Goal: Task Accomplishment & Management: Use online tool/utility

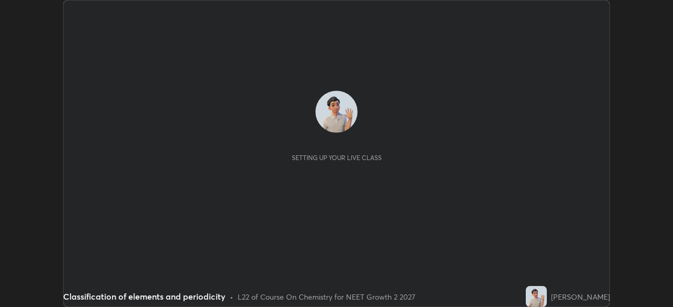
scroll to position [307, 673]
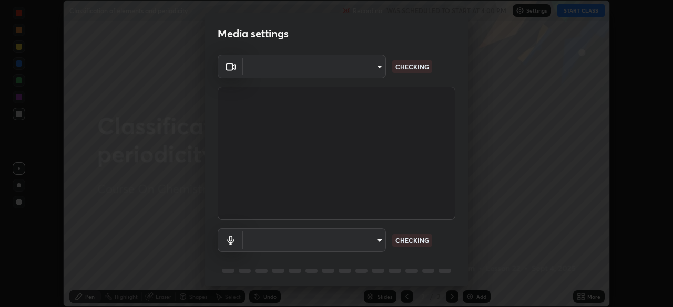
type input "7d393a75b5efabb373047579b199f96731eb4933b6c70bc853c0b4e4a878a56a"
type input "communications"
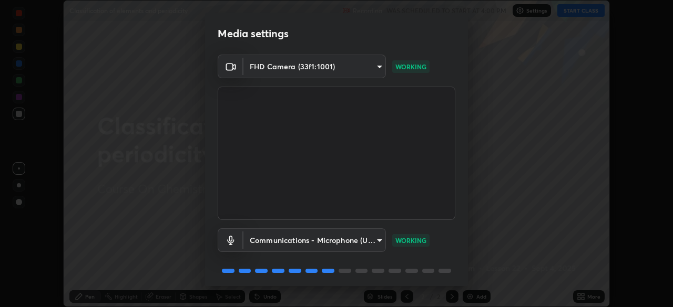
scroll to position [37, 0]
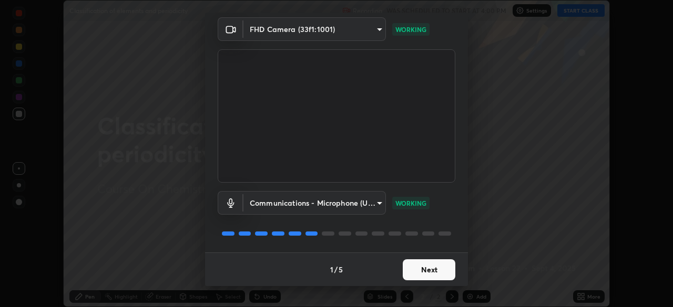
click at [427, 265] on button "Next" at bounding box center [429, 270] width 53 height 21
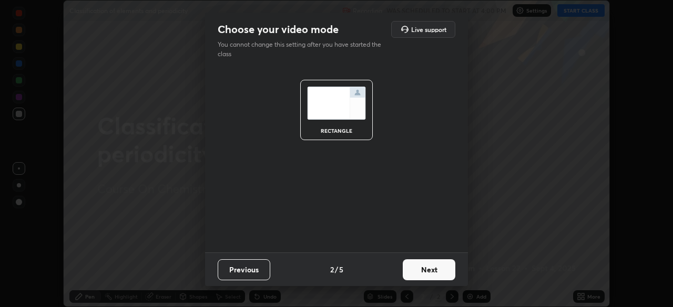
scroll to position [0, 0]
click at [430, 274] on button "Next" at bounding box center [429, 270] width 53 height 21
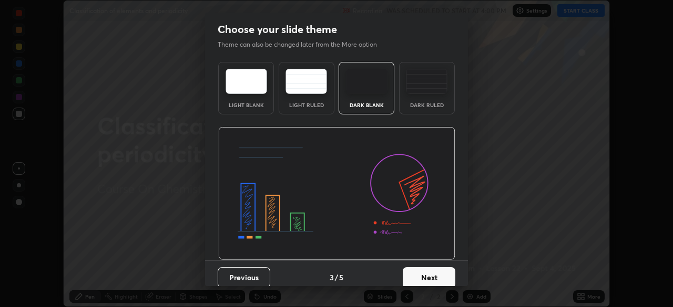
click at [434, 275] on button "Next" at bounding box center [429, 278] width 53 height 21
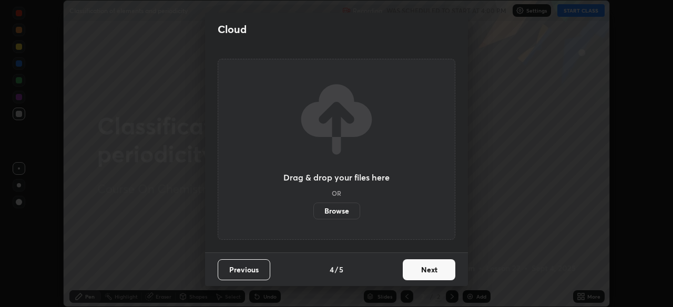
click at [438, 277] on button "Next" at bounding box center [429, 270] width 53 height 21
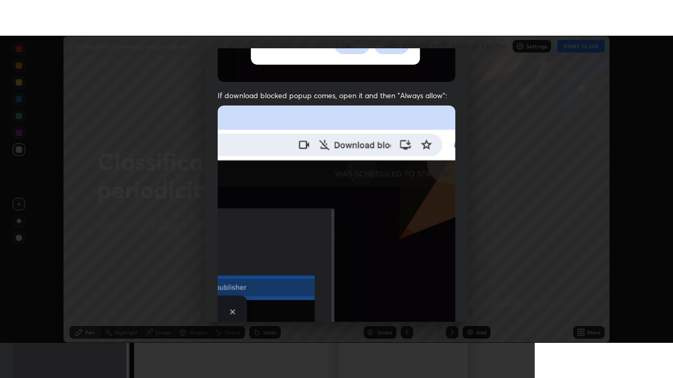
scroll to position [252, 0]
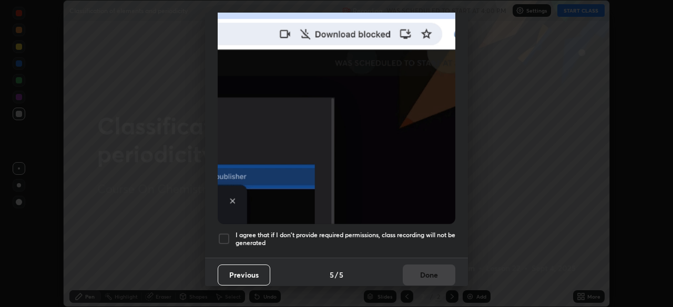
click at [395, 234] on h5 "I agree that if I don't provide required permissions, class recording will not …" at bounding box center [345, 239] width 220 height 16
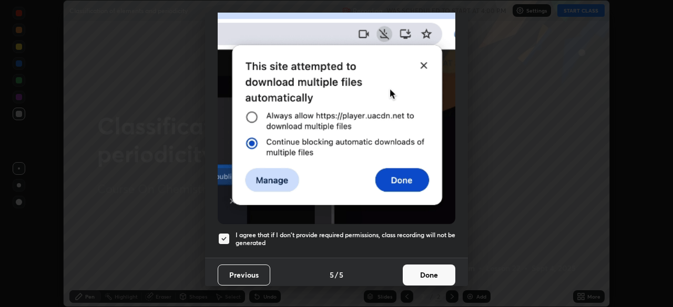
click at [411, 268] on button "Done" at bounding box center [429, 275] width 53 height 21
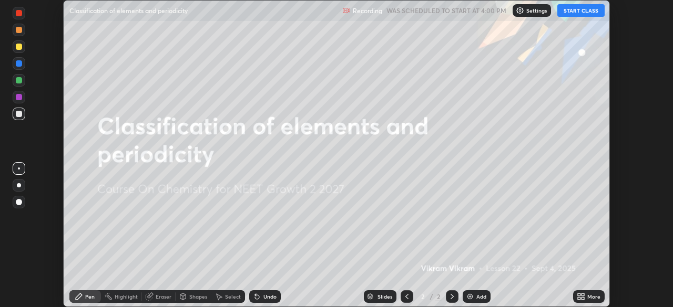
click at [583, 294] on icon at bounding box center [582, 295] width 3 height 3
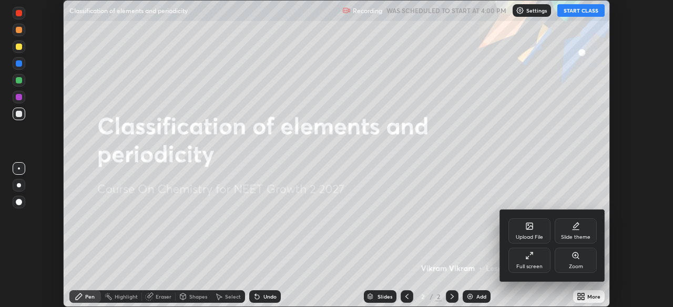
click at [537, 265] on div "Full screen" at bounding box center [529, 266] width 26 height 5
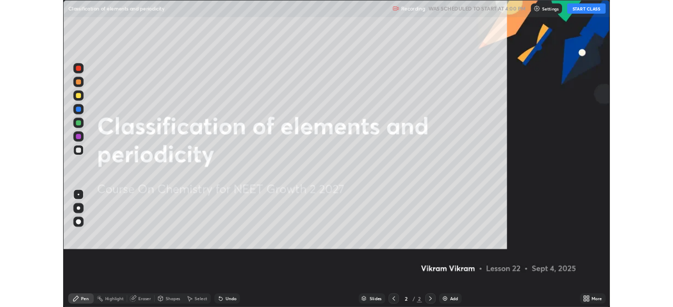
scroll to position [378, 673]
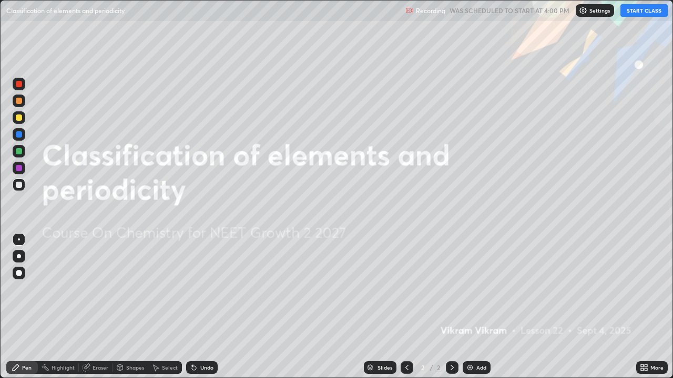
click at [637, 11] on button "START CLASS" at bounding box center [643, 10] width 47 height 13
click at [642, 307] on icon at bounding box center [642, 366] width 3 height 3
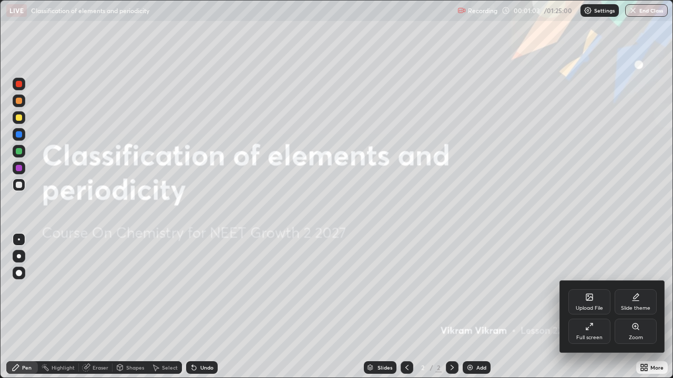
click at [584, 307] on div "Full screen" at bounding box center [589, 337] width 26 height 5
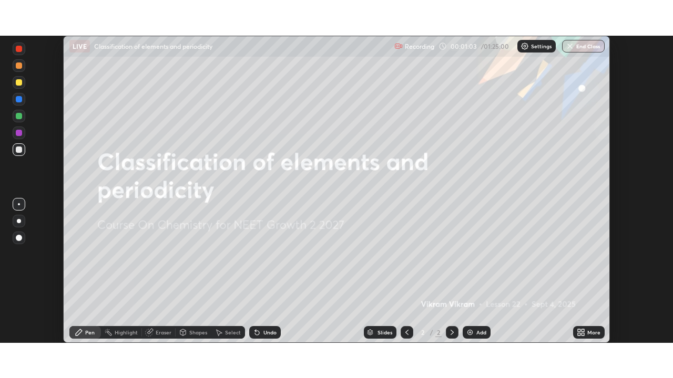
scroll to position [52250, 51885]
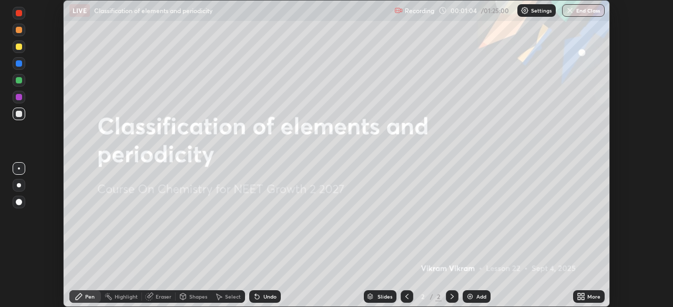
click at [475, 296] on div "Add" at bounding box center [477, 297] width 28 height 13
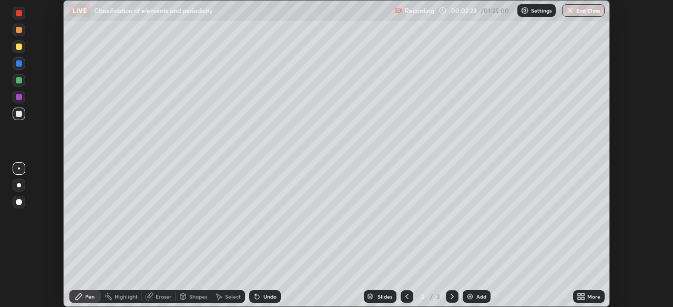
click at [25, 46] on div at bounding box center [19, 46] width 13 height 13
click at [17, 83] on div at bounding box center [19, 80] width 6 height 6
click at [17, 61] on div at bounding box center [19, 63] width 6 height 6
click at [23, 117] on div at bounding box center [19, 114] width 13 height 13
click at [255, 295] on icon at bounding box center [255, 294] width 1 height 1
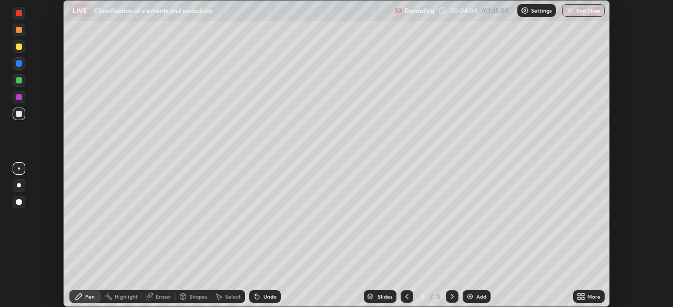
click at [255, 296] on icon at bounding box center [257, 297] width 4 height 4
click at [269, 297] on div "Undo" at bounding box center [269, 296] width 13 height 5
click at [271, 299] on div "Undo" at bounding box center [269, 296] width 13 height 5
click at [271, 302] on div "Undo" at bounding box center [265, 297] width 32 height 13
click at [264, 302] on div "Undo" at bounding box center [265, 297] width 32 height 13
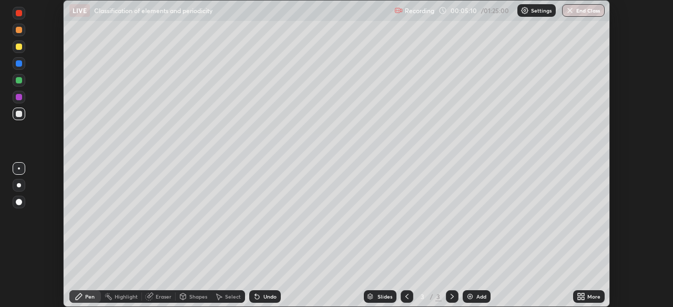
click at [19, 83] on div at bounding box center [19, 80] width 6 height 6
click at [17, 115] on div at bounding box center [19, 114] width 6 height 6
click at [266, 296] on div "Undo" at bounding box center [269, 296] width 13 height 5
click at [266, 297] on div "Undo" at bounding box center [269, 296] width 13 height 5
click at [268, 295] on div "Undo" at bounding box center [269, 296] width 13 height 5
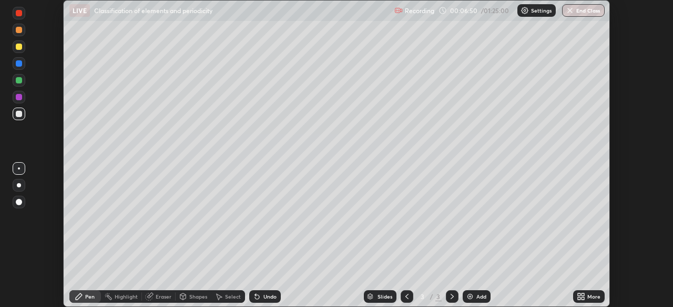
click at [266, 299] on div "Undo" at bounding box center [269, 296] width 13 height 5
click at [467, 295] on img at bounding box center [470, 297] width 8 height 8
click at [18, 68] on div at bounding box center [19, 63] width 13 height 13
click at [19, 46] on div at bounding box center [19, 47] width 6 height 6
click at [19, 114] on div at bounding box center [19, 114] width 6 height 6
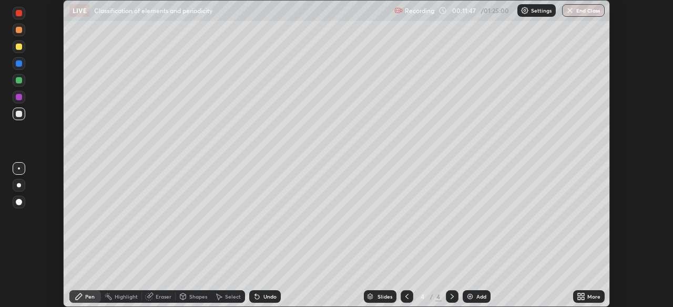
click at [18, 81] on div at bounding box center [19, 80] width 6 height 6
click at [18, 97] on div at bounding box center [19, 97] width 6 height 6
click at [18, 116] on div at bounding box center [19, 114] width 6 height 6
click at [23, 84] on div at bounding box center [19, 80] width 13 height 13
click at [18, 114] on div at bounding box center [19, 114] width 6 height 6
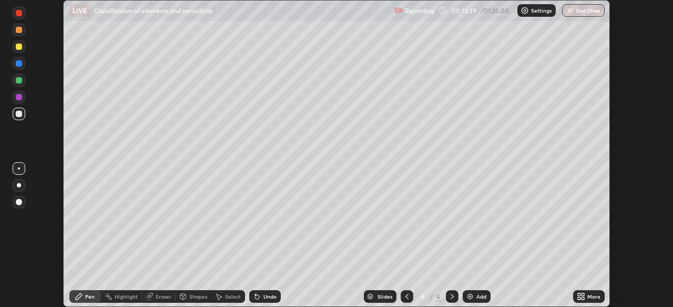
click at [260, 298] on div "Undo" at bounding box center [265, 297] width 32 height 13
click at [259, 300] on icon at bounding box center [257, 297] width 8 height 8
click at [16, 51] on div at bounding box center [19, 46] width 13 height 13
click at [18, 116] on div at bounding box center [19, 114] width 6 height 6
click at [23, 80] on div at bounding box center [19, 80] width 13 height 13
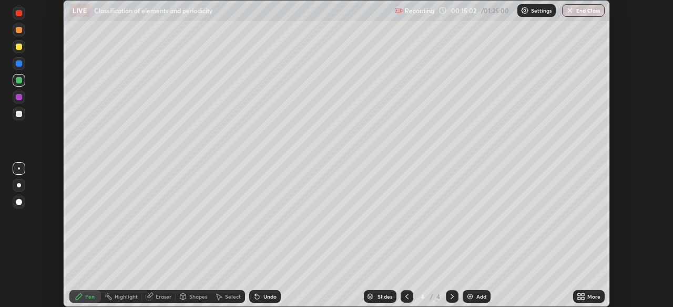
click at [18, 114] on div at bounding box center [19, 114] width 6 height 6
click at [16, 53] on div at bounding box center [19, 46] width 13 height 13
click at [198, 299] on div "Shapes" at bounding box center [198, 296] width 18 height 5
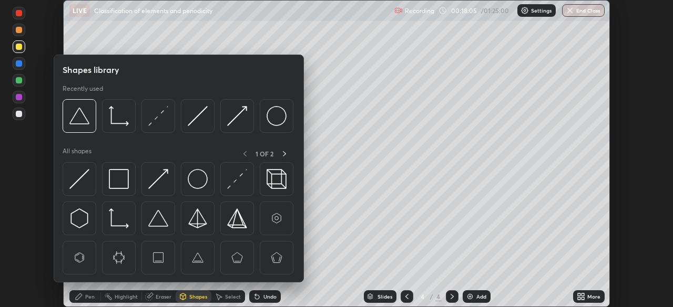
click at [233, 299] on div "Select" at bounding box center [233, 296] width 16 height 5
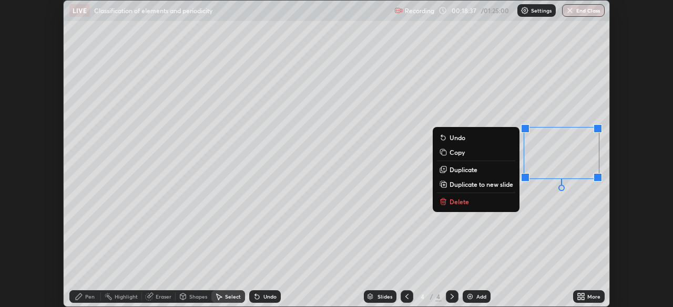
click at [588, 231] on div "0 ° Undo Copy Duplicate Duplicate to new slide Delete" at bounding box center [337, 154] width 546 height 306
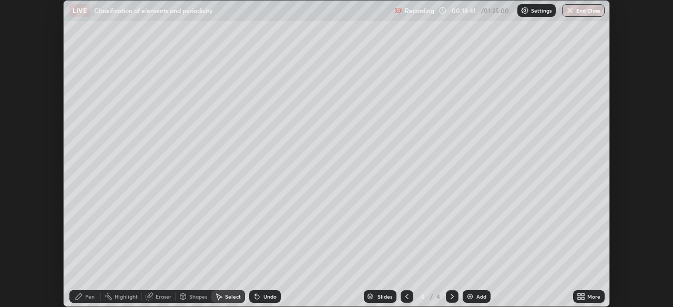
click at [88, 299] on div "Pen" at bounding box center [89, 296] width 9 height 5
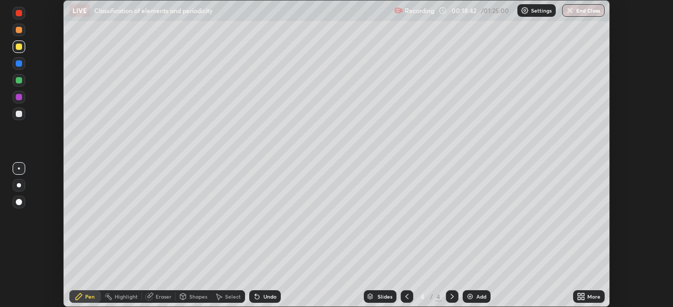
click at [18, 66] on div at bounding box center [19, 63] width 6 height 6
click at [15, 113] on div at bounding box center [19, 114] width 13 height 13
click at [265, 296] on div "Undo" at bounding box center [269, 296] width 13 height 5
click at [581, 291] on div "More" at bounding box center [589, 297] width 32 height 13
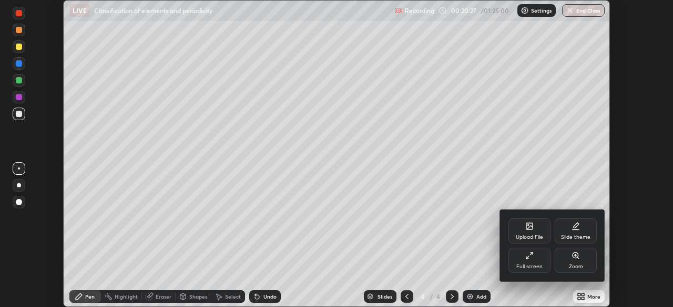
click at [412, 274] on div at bounding box center [336, 153] width 673 height 307
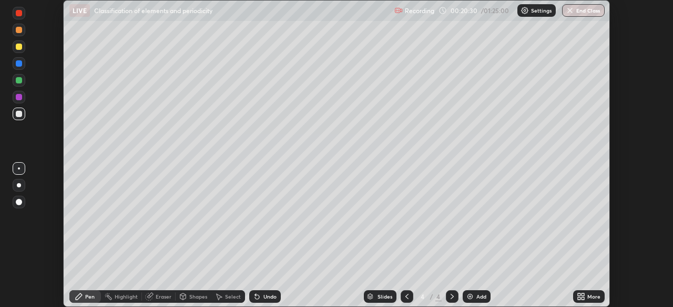
click at [591, 301] on div "More" at bounding box center [589, 297] width 32 height 13
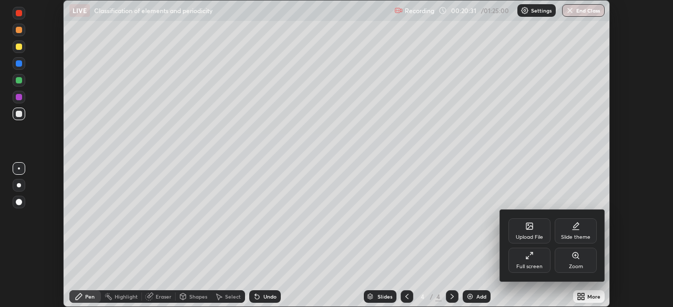
click at [531, 264] on div "Full screen" at bounding box center [529, 266] width 26 height 5
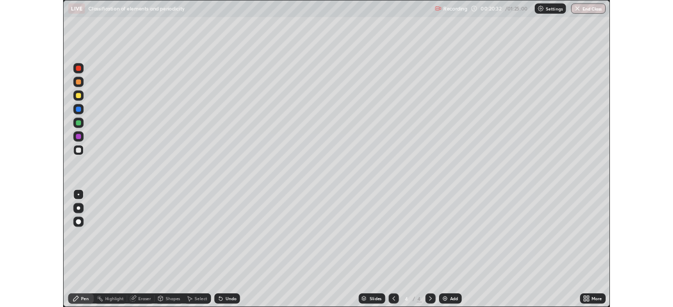
scroll to position [378, 673]
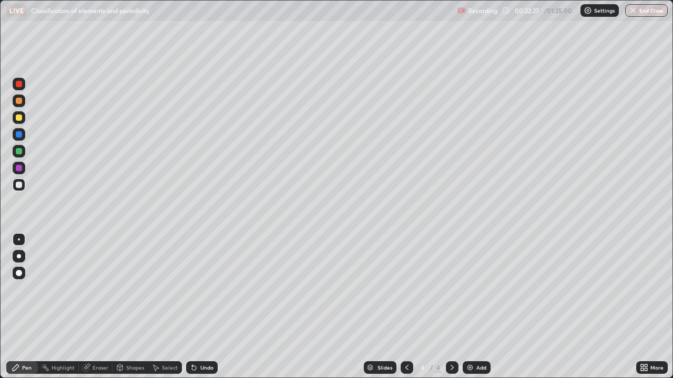
click at [642, 307] on icon at bounding box center [642, 366] width 3 height 3
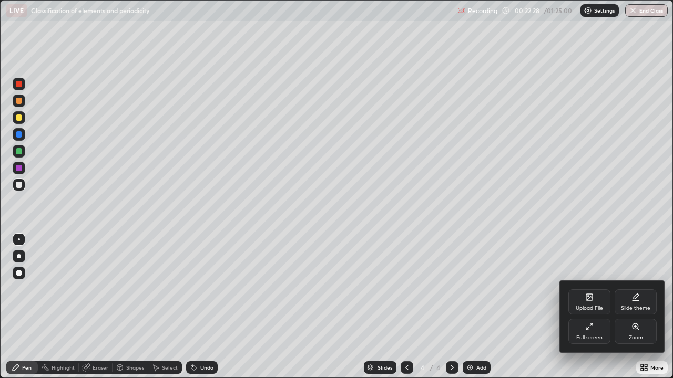
click at [588, 307] on div "Full screen" at bounding box center [589, 331] width 42 height 25
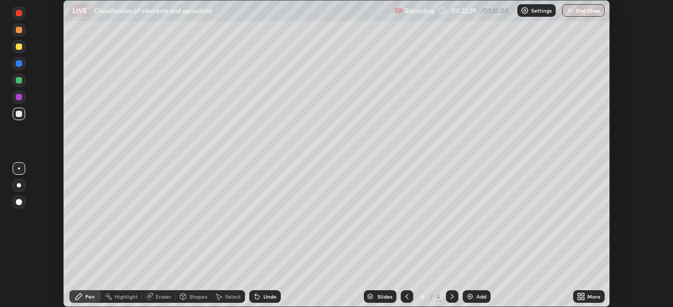
scroll to position [52250, 51885]
click at [474, 301] on div "Add" at bounding box center [477, 297] width 28 height 13
click at [269, 302] on div "Undo" at bounding box center [265, 297] width 32 height 13
click at [268, 297] on div "Undo" at bounding box center [269, 296] width 13 height 5
click at [270, 297] on div "Undo" at bounding box center [269, 296] width 13 height 5
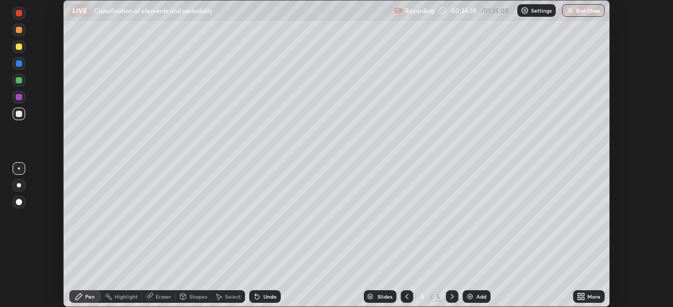
click at [270, 301] on div "Undo" at bounding box center [265, 297] width 32 height 13
click at [266, 301] on div "Undo" at bounding box center [265, 297] width 32 height 13
click at [271, 296] on div "Undo" at bounding box center [269, 296] width 13 height 5
click at [270, 295] on div "Undo" at bounding box center [269, 296] width 13 height 5
click at [18, 49] on div at bounding box center [19, 47] width 6 height 6
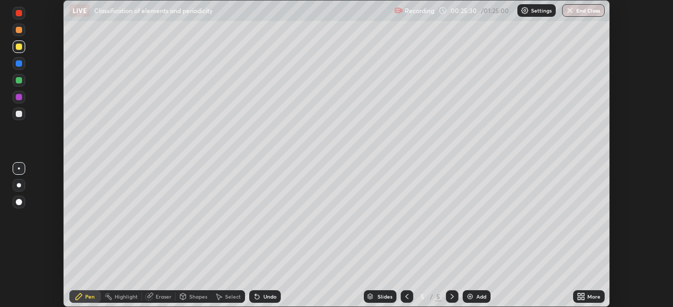
click at [405, 297] on icon at bounding box center [406, 296] width 3 height 5
click at [450, 300] on icon at bounding box center [452, 297] width 8 height 8
click at [19, 98] on div at bounding box center [19, 97] width 6 height 6
click at [255, 297] on icon at bounding box center [257, 297] width 4 height 4
click at [14, 116] on div at bounding box center [19, 114] width 13 height 13
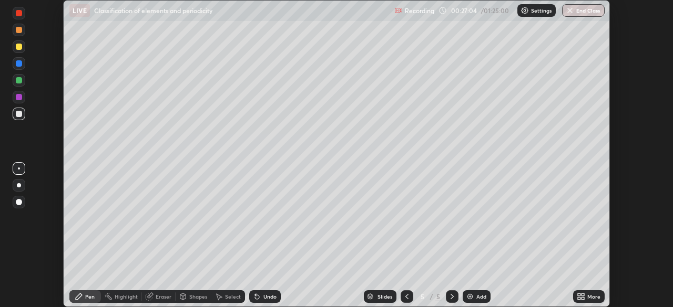
click at [269, 296] on div "Undo" at bounding box center [269, 296] width 13 height 5
click at [264, 297] on div "Undo" at bounding box center [269, 296] width 13 height 5
click at [19, 30] on div at bounding box center [19, 30] width 6 height 6
click at [273, 297] on div "Undo" at bounding box center [269, 296] width 13 height 5
click at [274, 294] on div "Undo" at bounding box center [269, 296] width 13 height 5
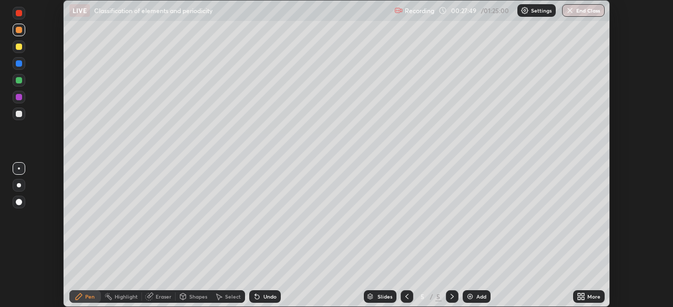
click at [274, 295] on div "Undo" at bounding box center [269, 296] width 13 height 5
click at [272, 293] on div "Undo" at bounding box center [265, 297] width 32 height 13
click at [271, 293] on div "Undo" at bounding box center [265, 297] width 32 height 13
click at [20, 83] on div at bounding box center [19, 80] width 6 height 6
click at [470, 300] on img at bounding box center [470, 297] width 8 height 8
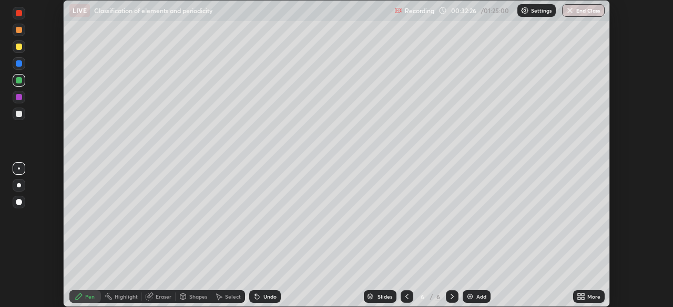
click at [16, 48] on div at bounding box center [19, 47] width 6 height 6
click at [19, 64] on div at bounding box center [19, 63] width 6 height 6
click at [23, 83] on div at bounding box center [19, 80] width 13 height 13
click at [23, 48] on div at bounding box center [19, 46] width 13 height 13
click at [268, 297] on div "Undo" at bounding box center [269, 296] width 13 height 5
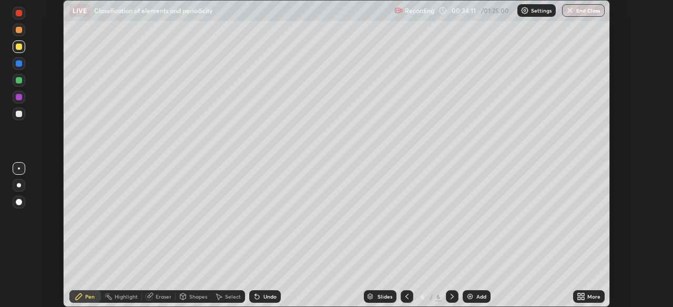
click at [268, 301] on div "Undo" at bounding box center [265, 297] width 32 height 13
click at [268, 299] on div "Undo" at bounding box center [269, 296] width 13 height 5
click at [18, 97] on div at bounding box center [19, 97] width 6 height 6
click at [18, 64] on div at bounding box center [19, 63] width 6 height 6
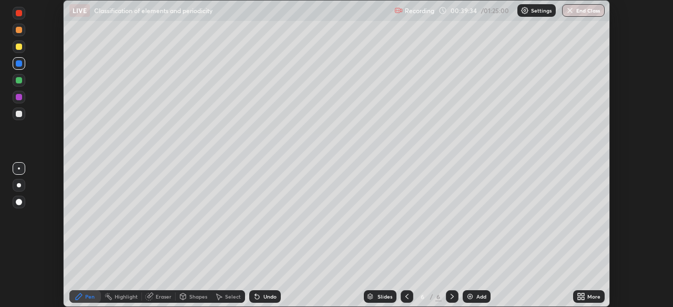
click at [153, 297] on div "Eraser" at bounding box center [159, 297] width 34 height 13
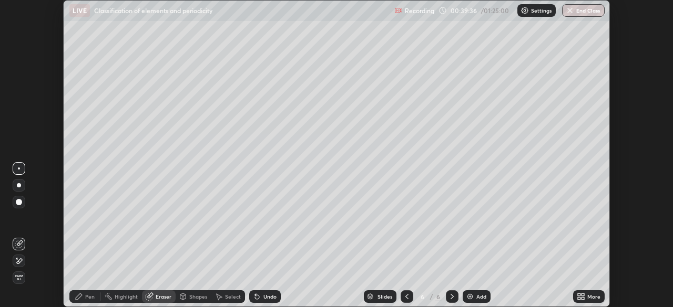
click at [79, 295] on icon at bounding box center [79, 297] width 6 height 6
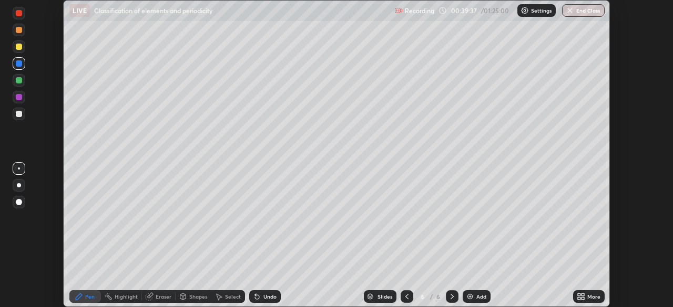
click at [16, 24] on div at bounding box center [19, 30] width 13 height 13
click at [255, 297] on icon at bounding box center [257, 297] width 4 height 4
click at [256, 299] on icon at bounding box center [257, 297] width 4 height 4
click at [256, 301] on icon at bounding box center [257, 297] width 8 height 8
click at [266, 297] on div "Undo" at bounding box center [269, 296] width 13 height 5
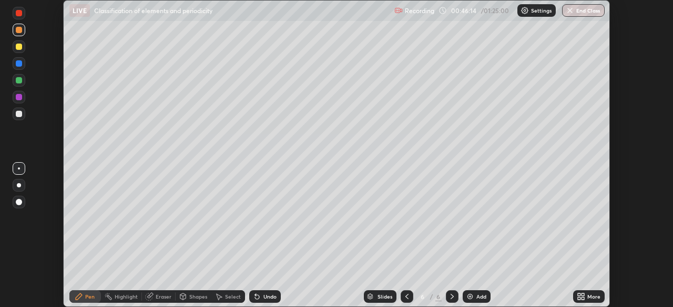
click at [273, 295] on div "Undo" at bounding box center [269, 296] width 13 height 5
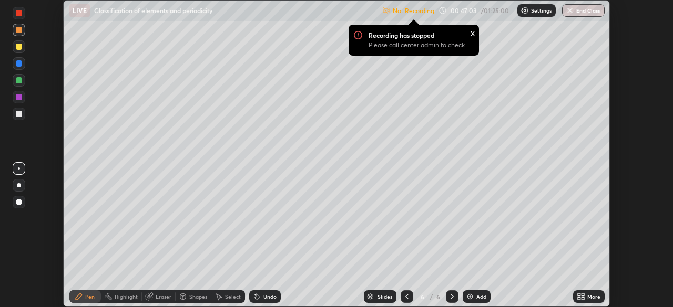
click at [21, 114] on div at bounding box center [19, 114] width 6 height 6
click at [472, 33] on div "x" at bounding box center [472, 32] width 4 height 11
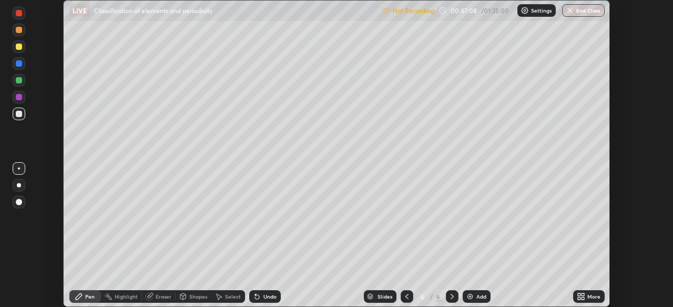
click at [531, 13] on p "Settings" at bounding box center [541, 10] width 20 height 5
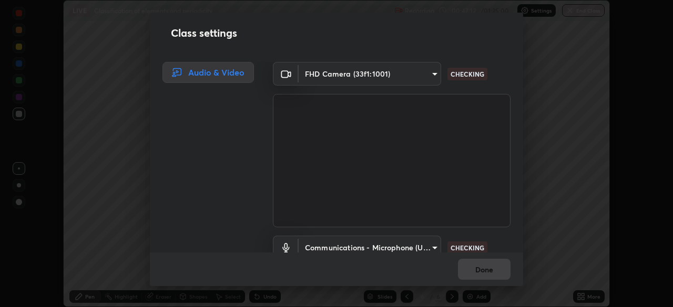
scroll to position [48, 0]
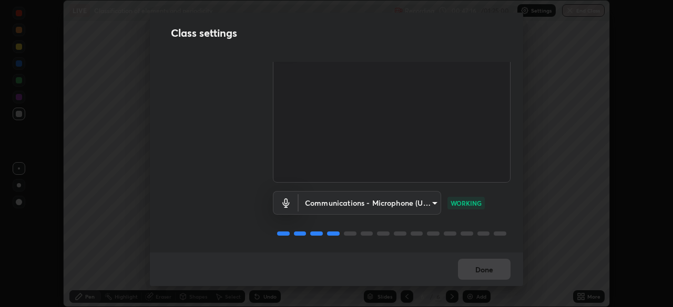
click at [495, 264] on div "Done" at bounding box center [336, 270] width 373 height 34
click at [496, 272] on button "Done" at bounding box center [484, 269] width 53 height 21
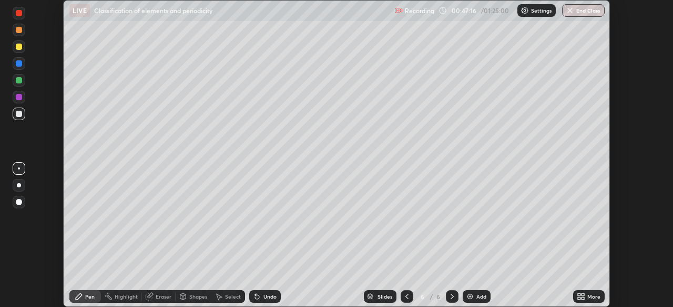
click at [497, 272] on button "Done" at bounding box center [484, 269] width 53 height 21
click at [476, 296] on div "Add" at bounding box center [481, 296] width 10 height 5
click at [255, 297] on icon at bounding box center [257, 297] width 4 height 4
click at [259, 298] on icon at bounding box center [257, 297] width 8 height 8
click at [259, 296] on icon at bounding box center [257, 297] width 8 height 8
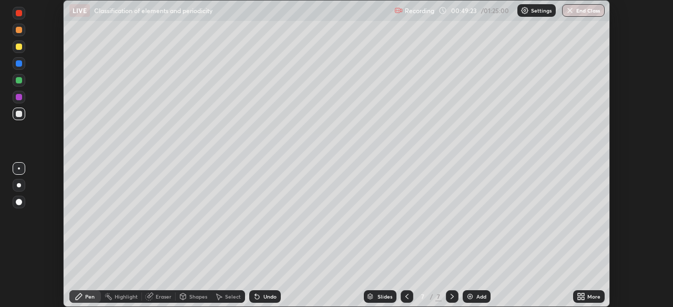
click at [259, 296] on icon at bounding box center [257, 297] width 8 height 8
click at [259, 299] on icon at bounding box center [257, 297] width 8 height 8
click at [19, 47] on div at bounding box center [19, 47] width 6 height 6
click at [469, 296] on img at bounding box center [470, 297] width 8 height 8
click at [264, 296] on div "Undo" at bounding box center [269, 296] width 13 height 5
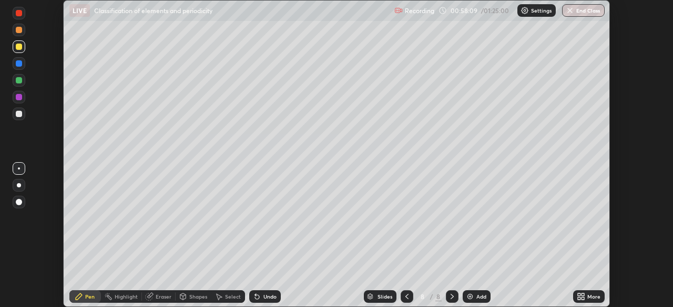
click at [19, 86] on div at bounding box center [19, 80] width 13 height 13
click at [256, 296] on icon at bounding box center [257, 297] width 4 height 4
click at [258, 299] on icon at bounding box center [257, 297] width 8 height 8
click at [260, 298] on div "Undo" at bounding box center [265, 297] width 32 height 13
click at [19, 98] on div at bounding box center [19, 97] width 6 height 6
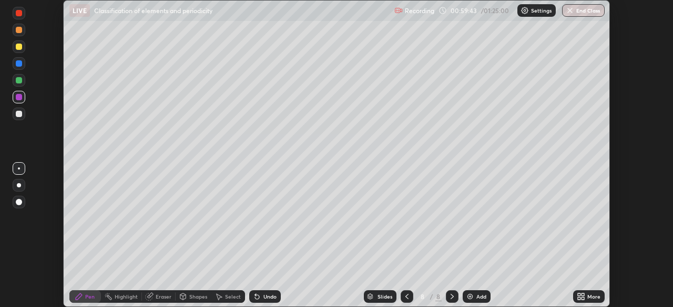
click at [21, 253] on div at bounding box center [19, 223] width 17 height 126
click at [15, 48] on div at bounding box center [19, 46] width 13 height 13
click at [255, 297] on icon at bounding box center [257, 297] width 4 height 4
click at [259, 295] on icon at bounding box center [257, 297] width 8 height 8
click at [271, 300] on div "Undo" at bounding box center [269, 296] width 13 height 5
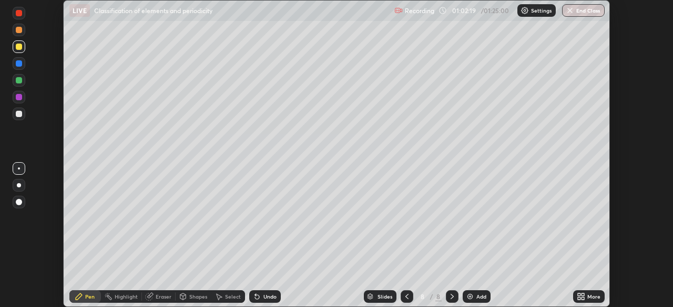
click at [22, 68] on div at bounding box center [19, 63] width 13 height 13
click at [466, 295] on img at bounding box center [470, 297] width 8 height 8
click at [19, 47] on div at bounding box center [19, 47] width 6 height 6
click at [19, 115] on div at bounding box center [19, 114] width 6 height 6
click at [260, 300] on icon at bounding box center [257, 297] width 8 height 8
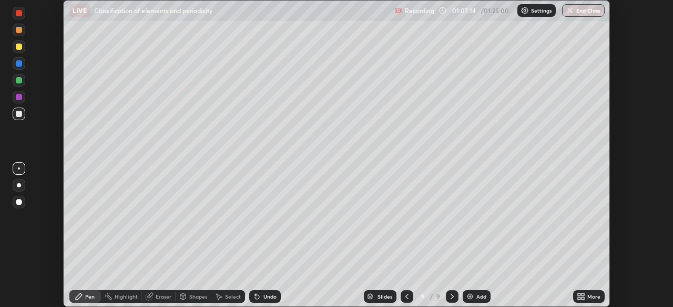
click at [16, 98] on div at bounding box center [19, 97] width 6 height 6
click at [276, 293] on div "Undo" at bounding box center [265, 297] width 32 height 13
click at [265, 295] on div "Undo" at bounding box center [269, 296] width 13 height 5
click at [14, 115] on div at bounding box center [19, 114] width 13 height 13
click at [23, 48] on div at bounding box center [19, 46] width 13 height 13
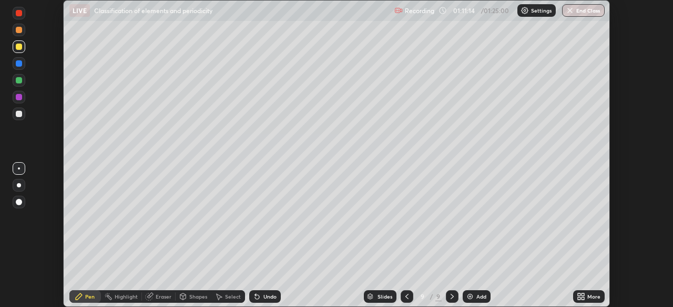
click at [406, 301] on icon at bounding box center [407, 297] width 8 height 8
click at [451, 297] on icon at bounding box center [452, 297] width 8 height 8
click at [19, 114] on div at bounding box center [19, 114] width 6 height 6
click at [272, 299] on div "Undo" at bounding box center [269, 296] width 13 height 5
click at [19, 65] on div at bounding box center [19, 63] width 6 height 6
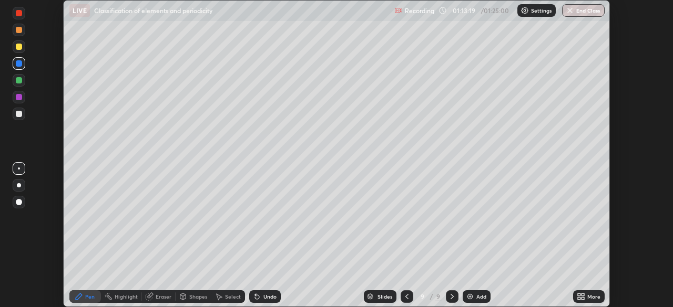
click at [272, 296] on div "Undo" at bounding box center [269, 296] width 13 height 5
click at [270, 299] on div "Undo" at bounding box center [269, 296] width 13 height 5
click at [19, 29] on div at bounding box center [19, 30] width 6 height 6
click at [467, 296] on img at bounding box center [470, 297] width 8 height 8
click at [260, 291] on div "Undo" at bounding box center [265, 297] width 32 height 13
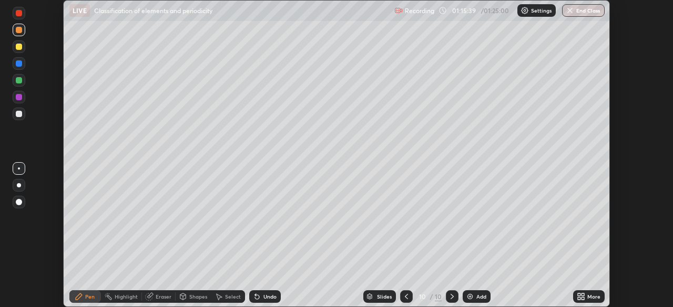
click at [17, 98] on div at bounding box center [19, 97] width 6 height 6
click at [18, 15] on div at bounding box center [19, 13] width 6 height 6
click at [17, 115] on div at bounding box center [19, 114] width 6 height 6
click at [260, 299] on div "Undo" at bounding box center [265, 297] width 32 height 13
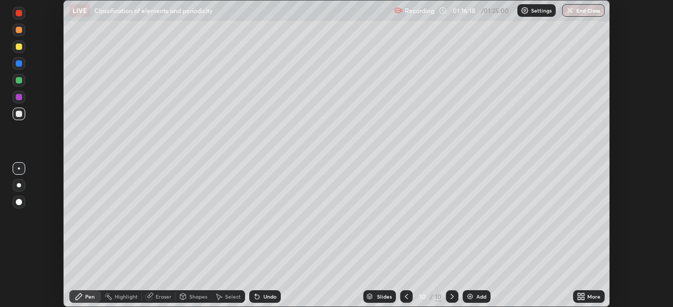
click at [263, 296] on div "Undo" at bounding box center [269, 296] width 13 height 5
click at [256, 299] on icon at bounding box center [257, 297] width 4 height 4
click at [20, 97] on div at bounding box center [19, 97] width 6 height 6
click at [263, 303] on div "Undo" at bounding box center [265, 297] width 32 height 13
click at [266, 301] on div "Undo" at bounding box center [265, 297] width 32 height 13
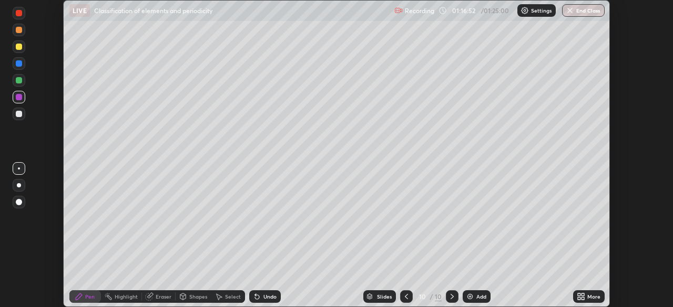
click at [266, 301] on div "Undo" at bounding box center [265, 297] width 32 height 13
click at [17, 50] on div at bounding box center [19, 46] width 13 height 13
click at [17, 65] on div at bounding box center [19, 63] width 6 height 6
click at [161, 287] on div "Eraser" at bounding box center [159, 296] width 34 height 21
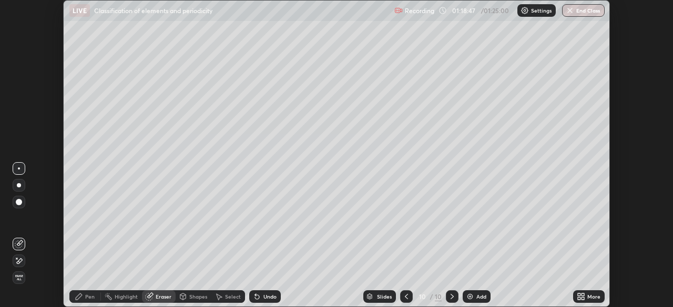
click at [79, 295] on icon at bounding box center [79, 297] width 6 height 6
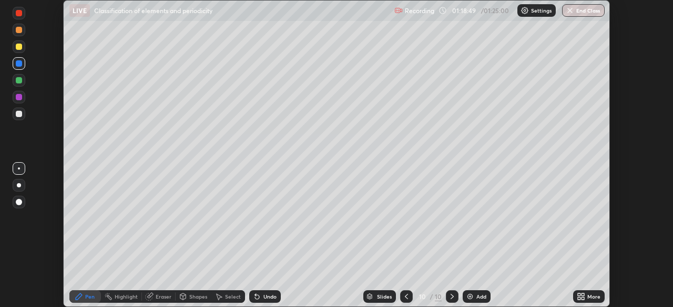
click at [166, 287] on div "Eraser" at bounding box center [159, 296] width 34 height 21
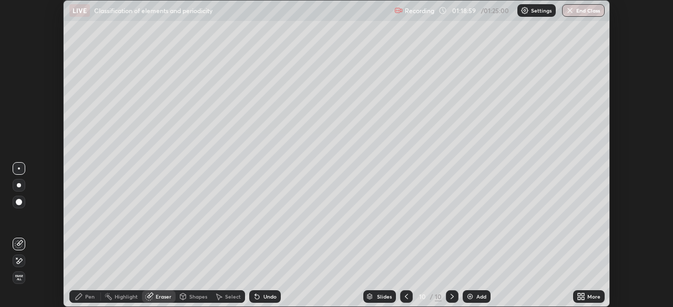
click at [83, 300] on icon at bounding box center [79, 297] width 8 height 8
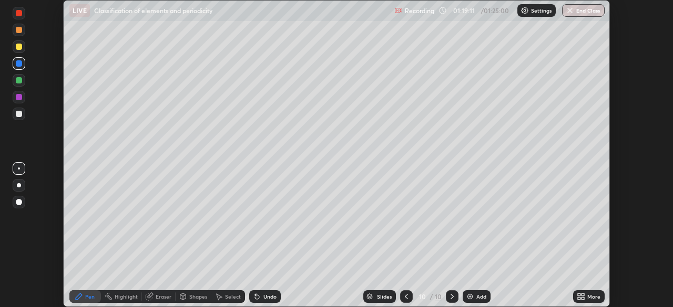
click at [255, 296] on icon at bounding box center [257, 297] width 4 height 4
click at [255, 298] on icon at bounding box center [257, 297] width 4 height 4
click at [251, 302] on div "Undo" at bounding box center [265, 297] width 32 height 13
click at [19, 48] on div at bounding box center [19, 47] width 6 height 6
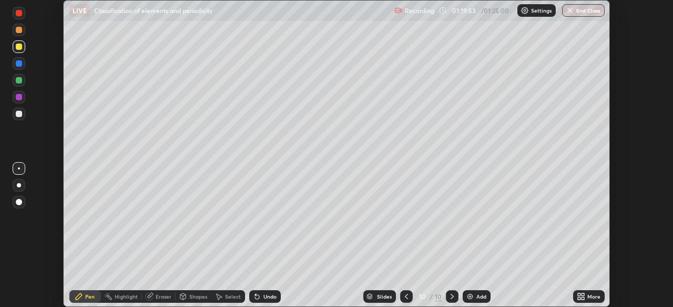
click at [19, 30] on div at bounding box center [19, 30] width 6 height 6
click at [19, 114] on div at bounding box center [19, 114] width 6 height 6
click at [589, 11] on button "End Class" at bounding box center [584, 10] width 42 height 13
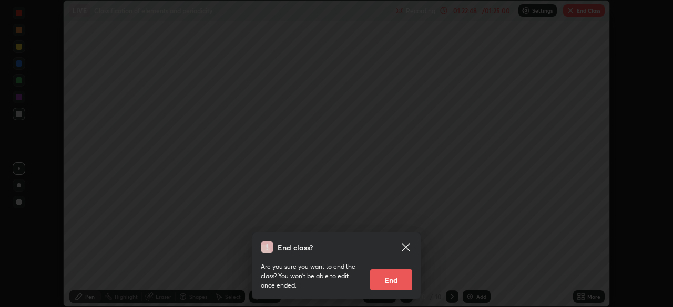
click at [399, 283] on button "End" at bounding box center [391, 280] width 42 height 21
